Goal: Navigation & Orientation: Understand site structure

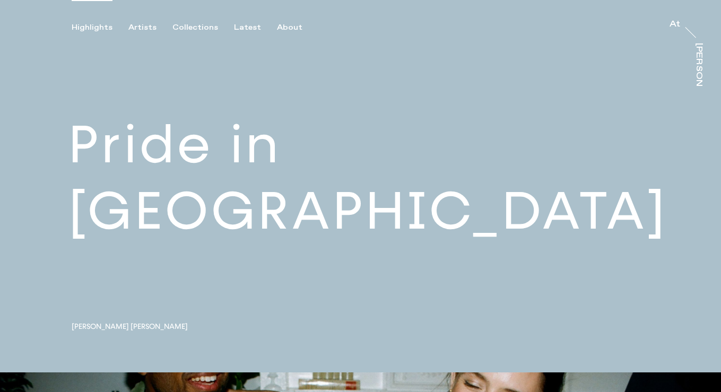
click at [699, 50] on div "[PERSON_NAME]" at bounding box center [699, 84] width 8 height 82
click at [291, 27] on div "About" at bounding box center [289, 28] width 25 height 10
click at [699, 47] on div "[PERSON_NAME]" at bounding box center [699, 84] width 8 height 82
click at [284, 25] on div "About" at bounding box center [289, 28] width 25 height 10
